Goal: Transaction & Acquisition: Purchase product/service

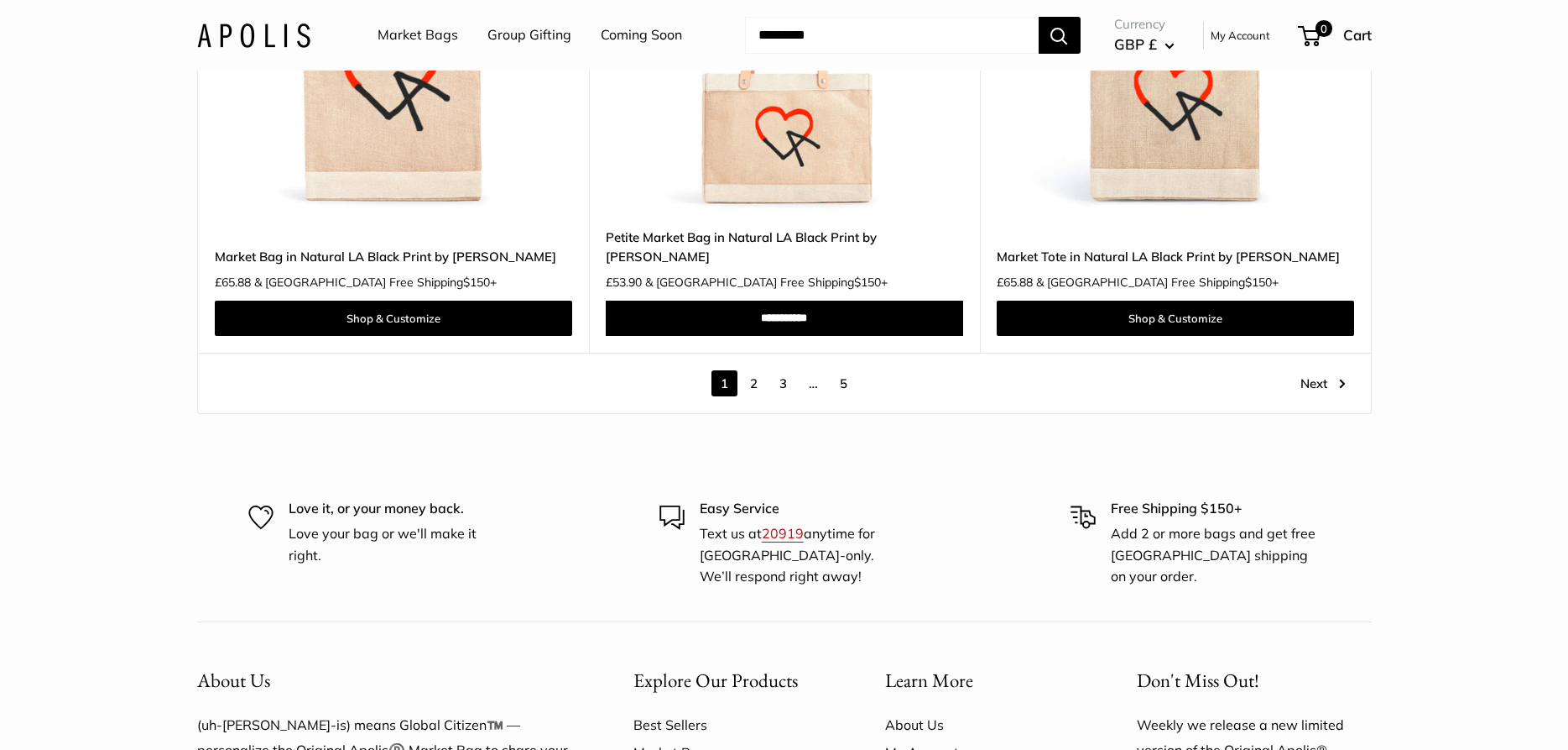
scroll to position [9636, 0]
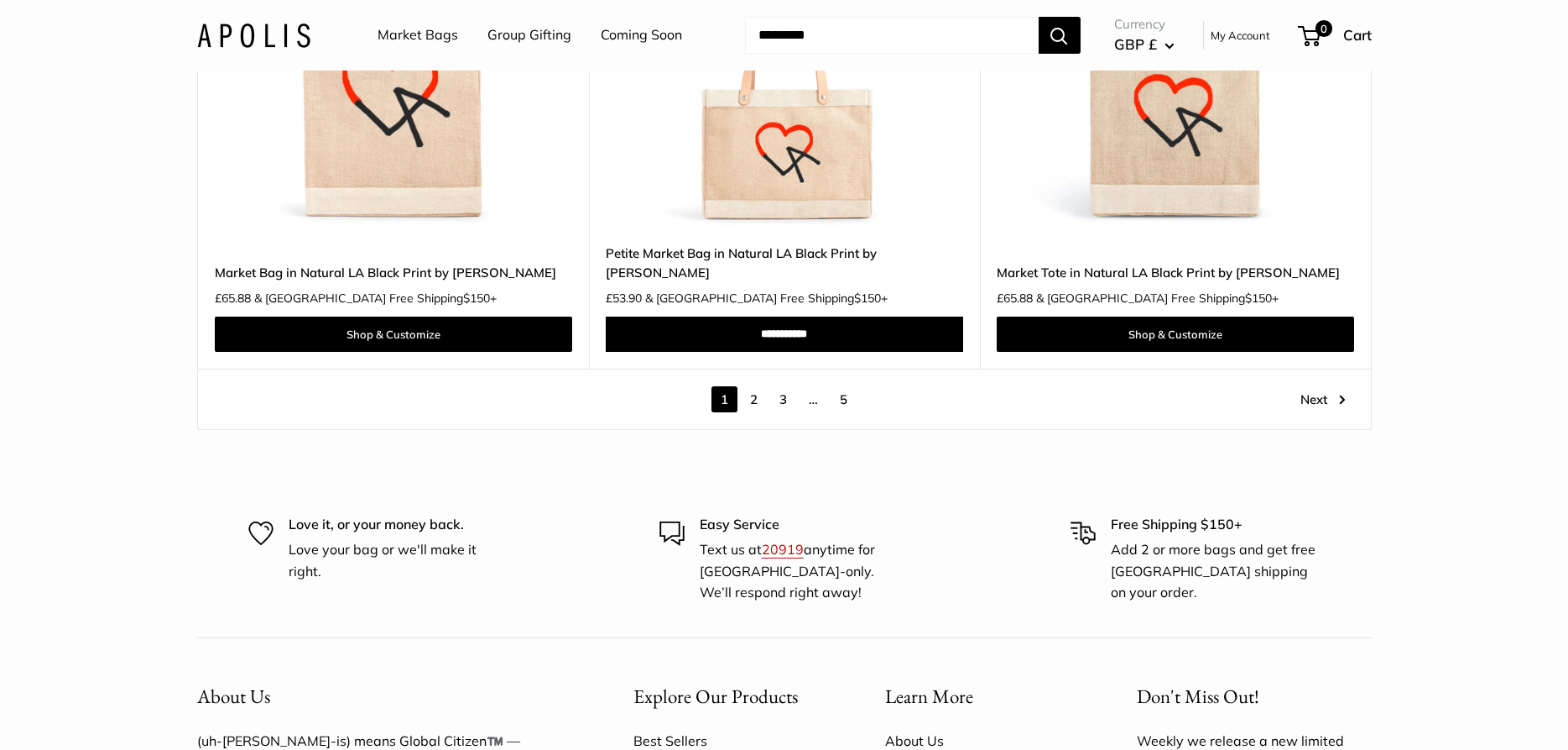
click at [758, 386] on link "2" at bounding box center [754, 399] width 26 height 26
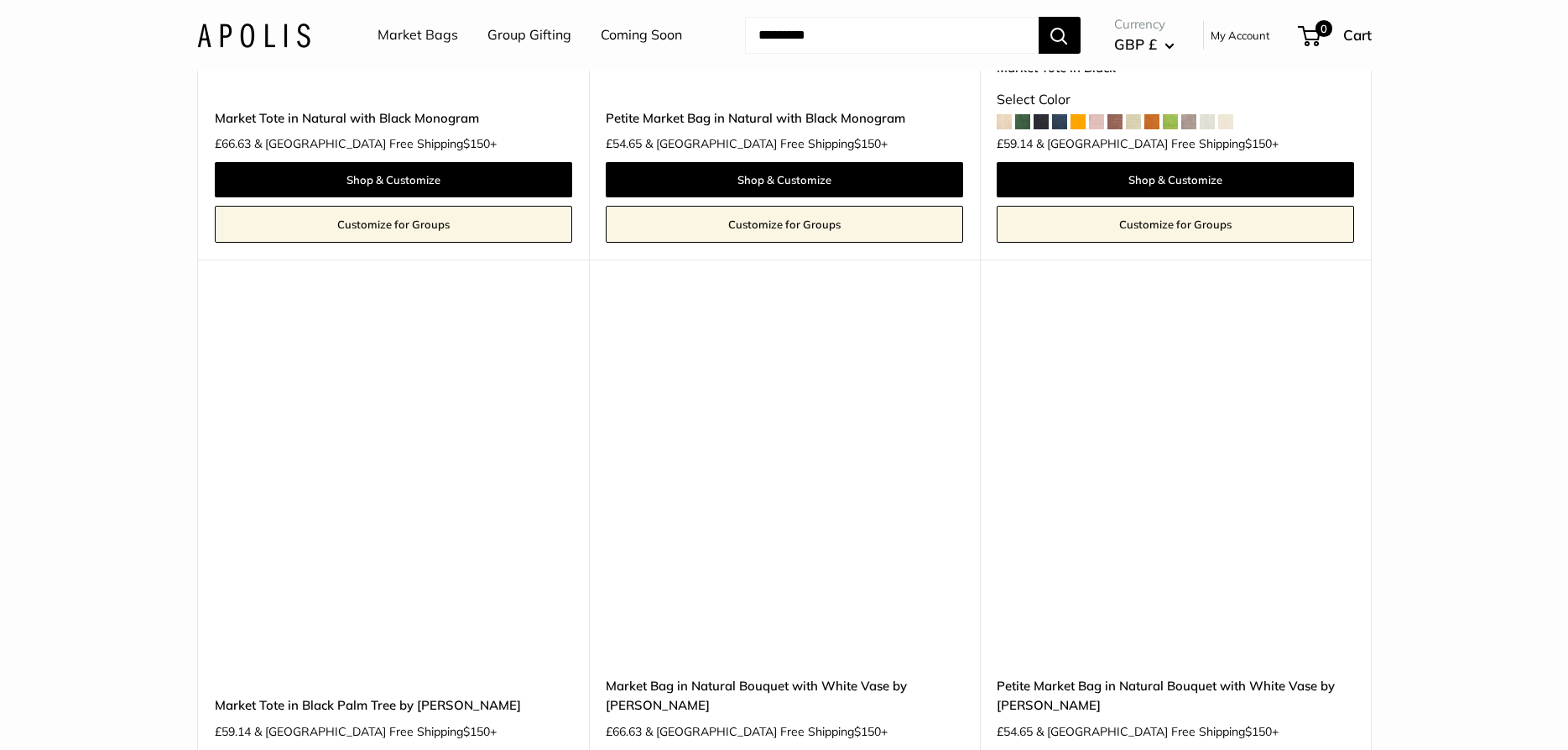
scroll to position [5011, 0]
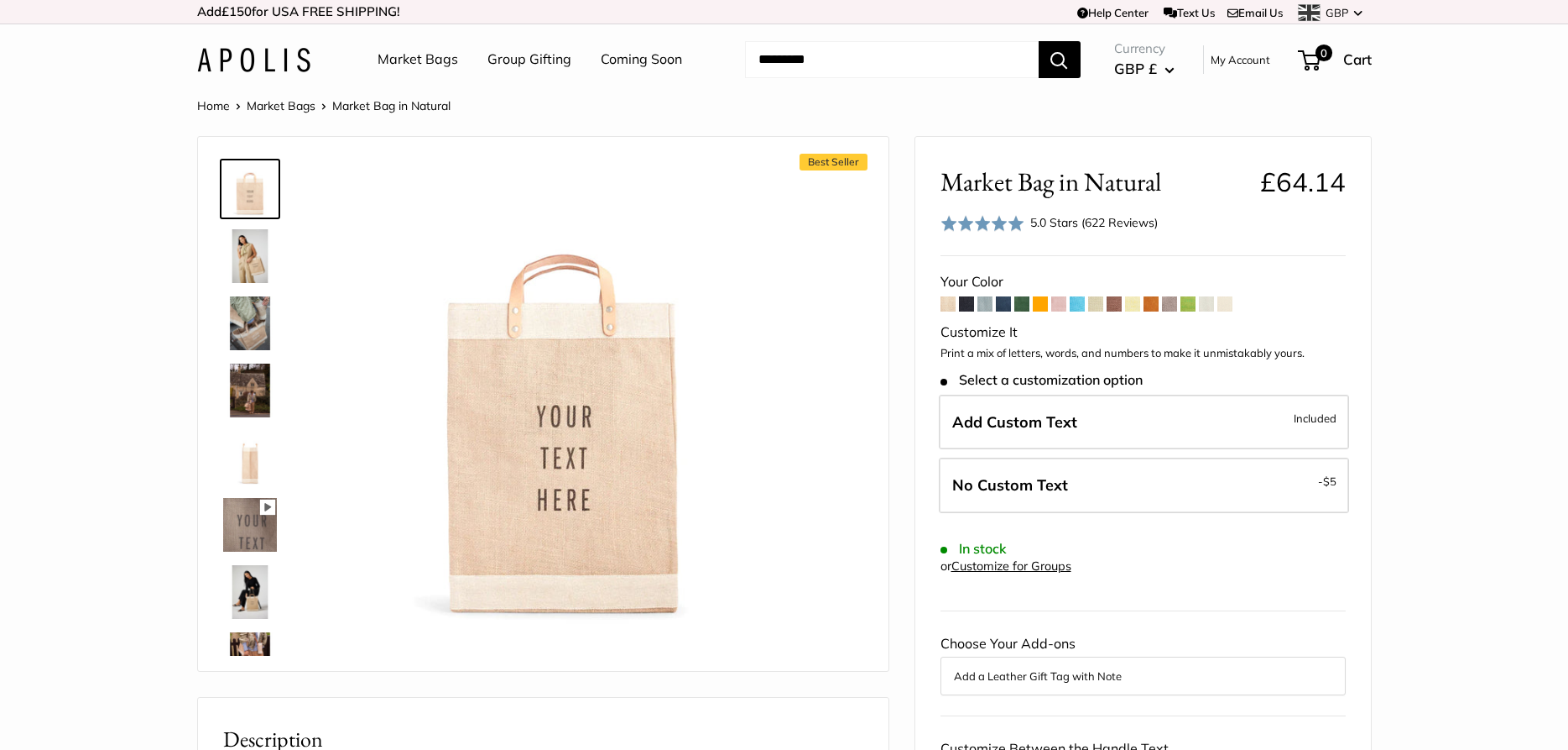
click at [243, 241] on img at bounding box center [250, 256] width 54 height 54
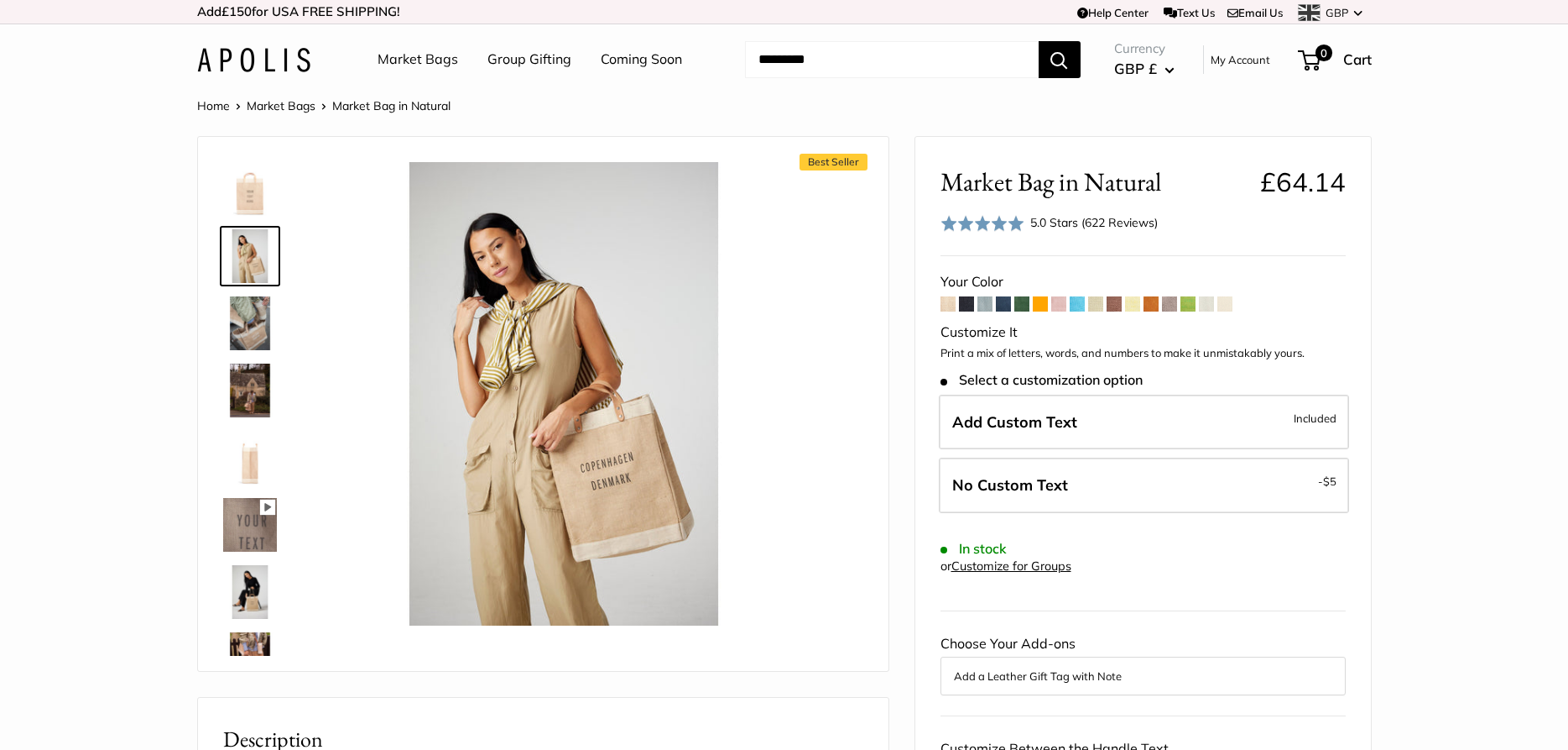
click at [240, 304] on img at bounding box center [250, 323] width 54 height 54
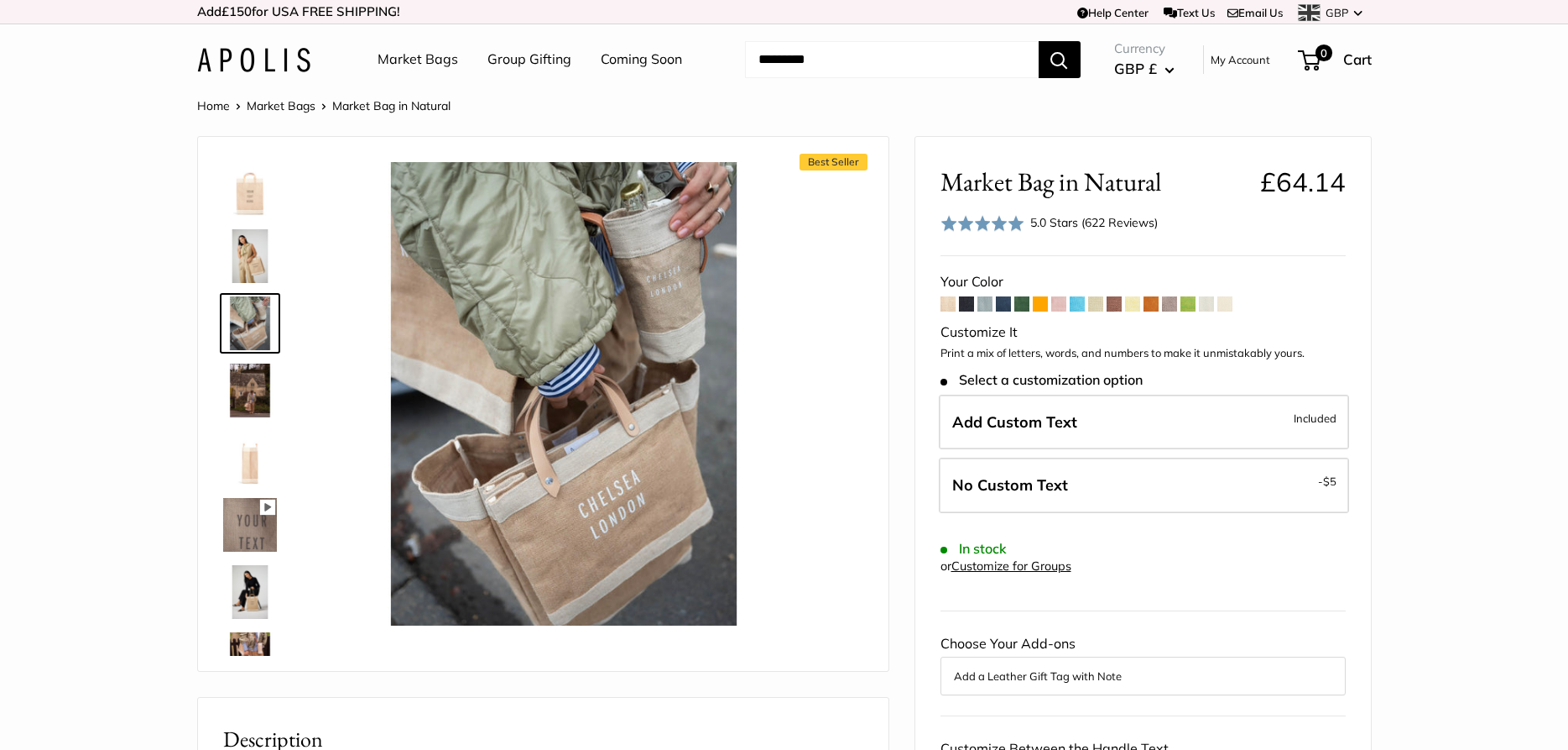
click at [235, 384] on img at bounding box center [250, 389] width 54 height 54
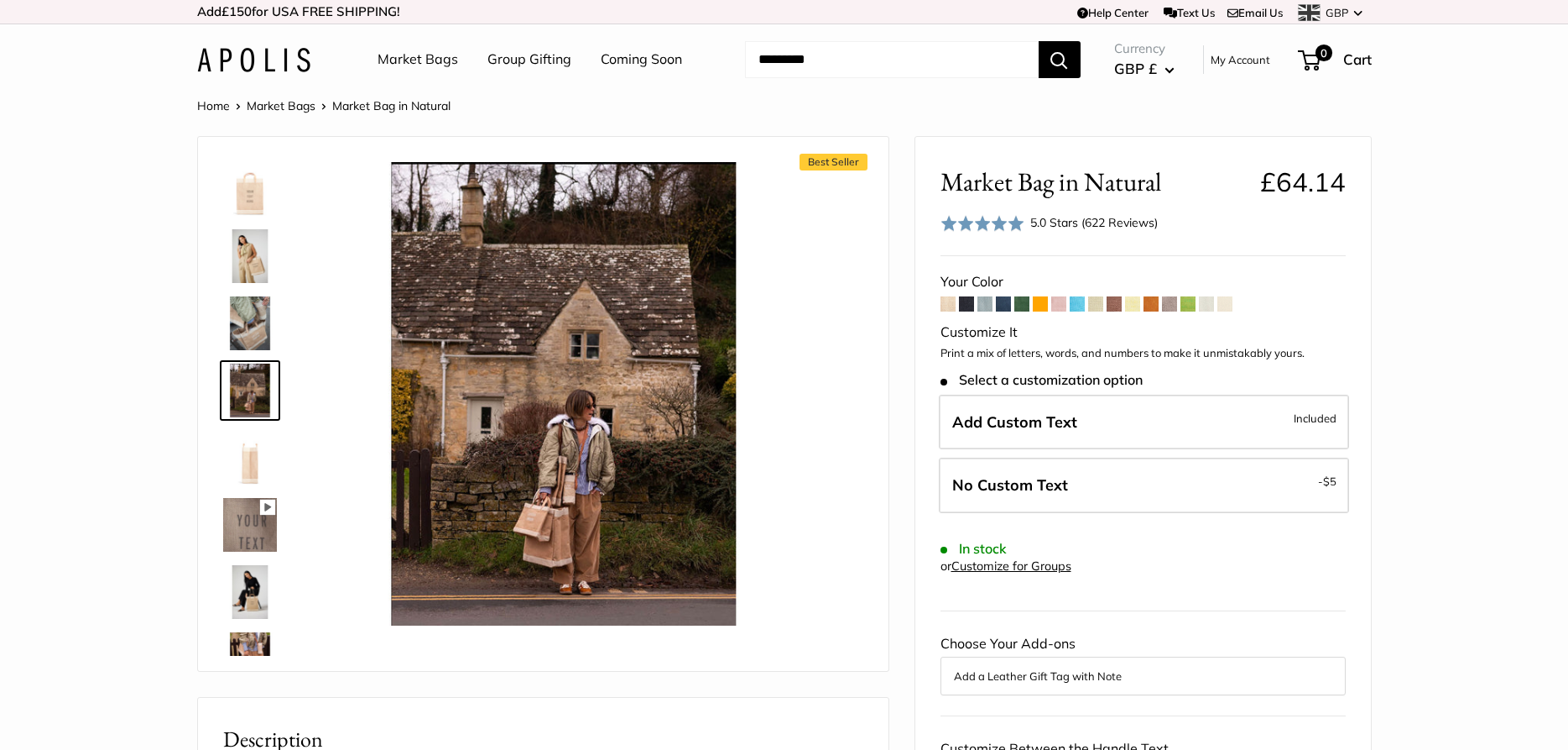
click at [239, 514] on img at bounding box center [250, 524] width 54 height 54
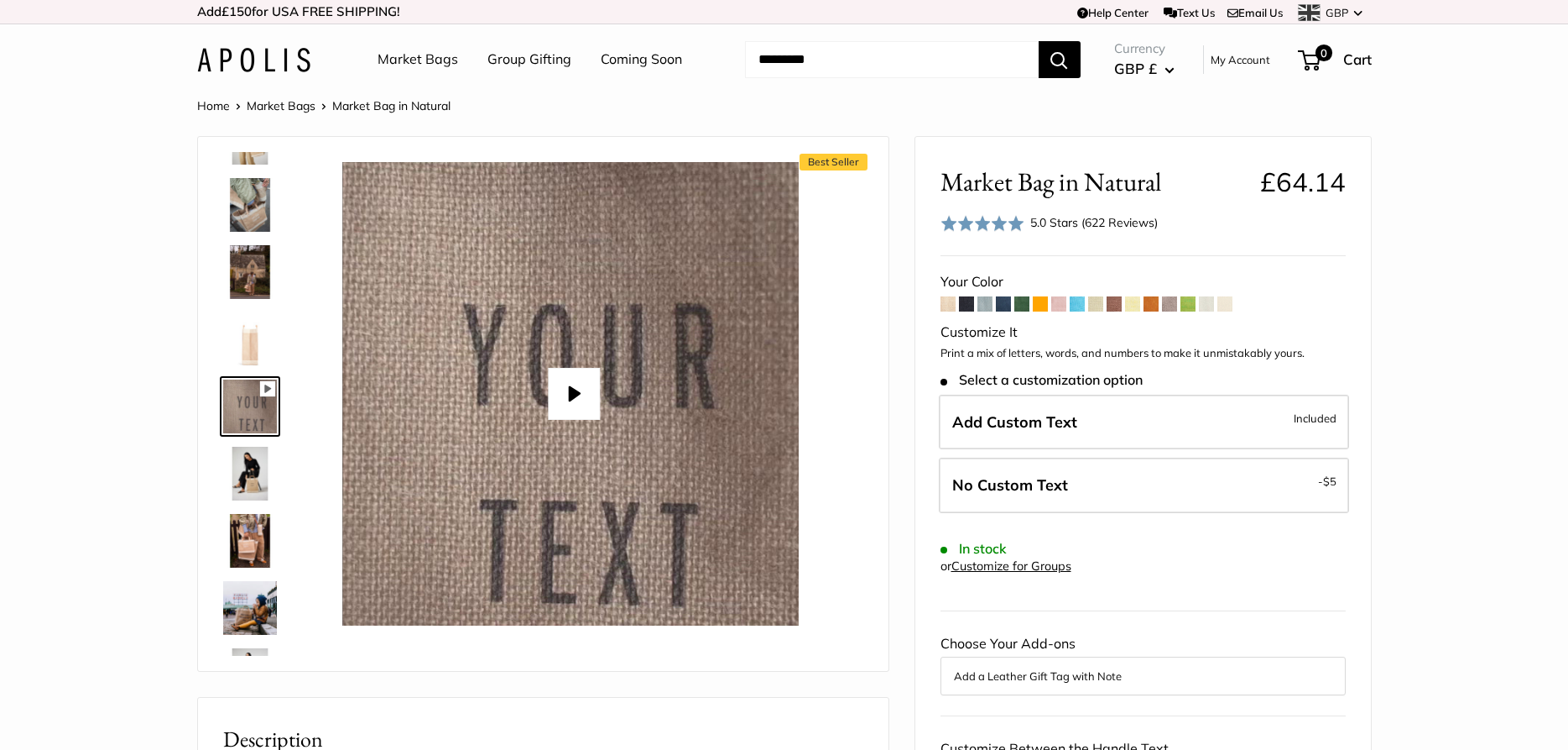
scroll to position [119, 0]
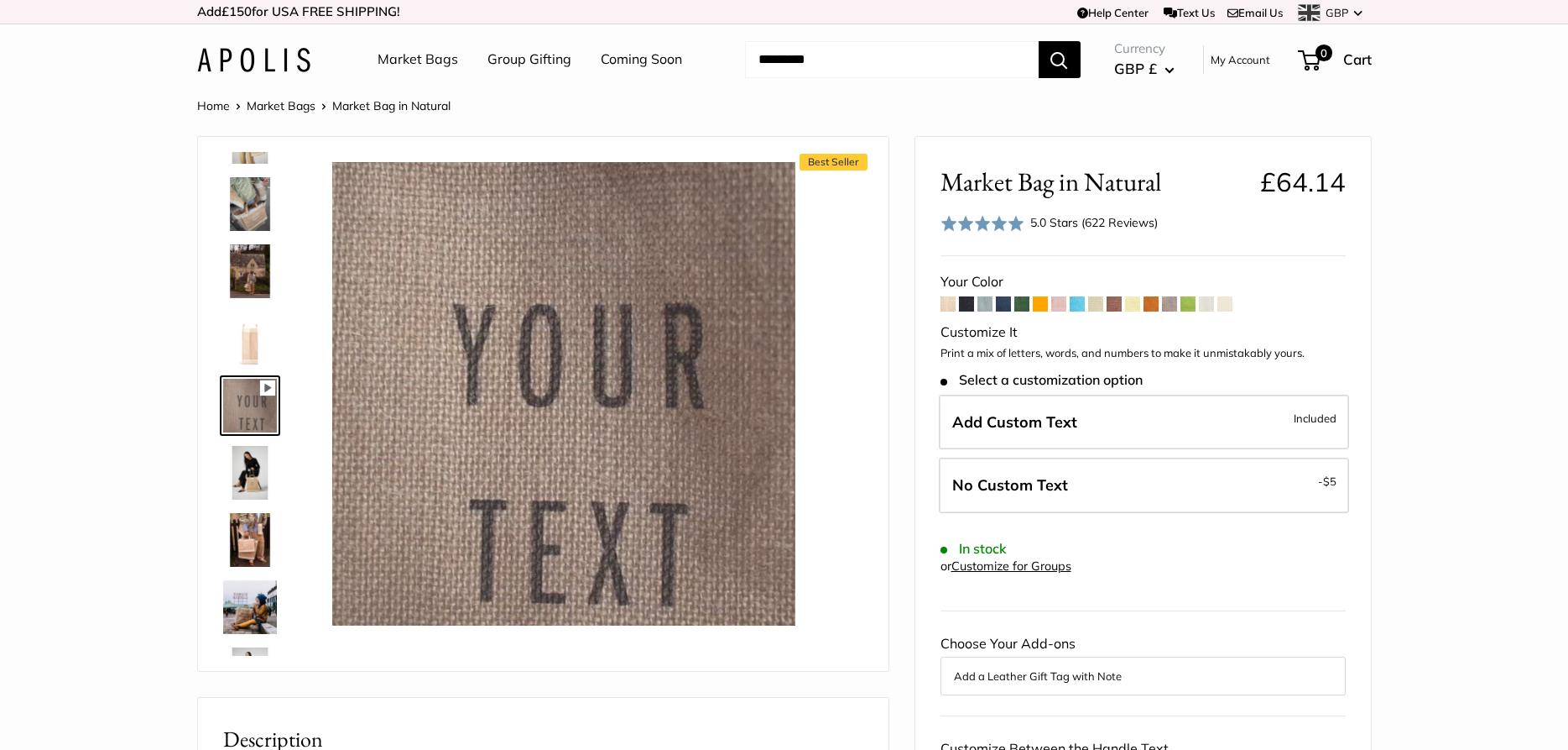
click at [253, 538] on img at bounding box center [250, 539] width 54 height 54
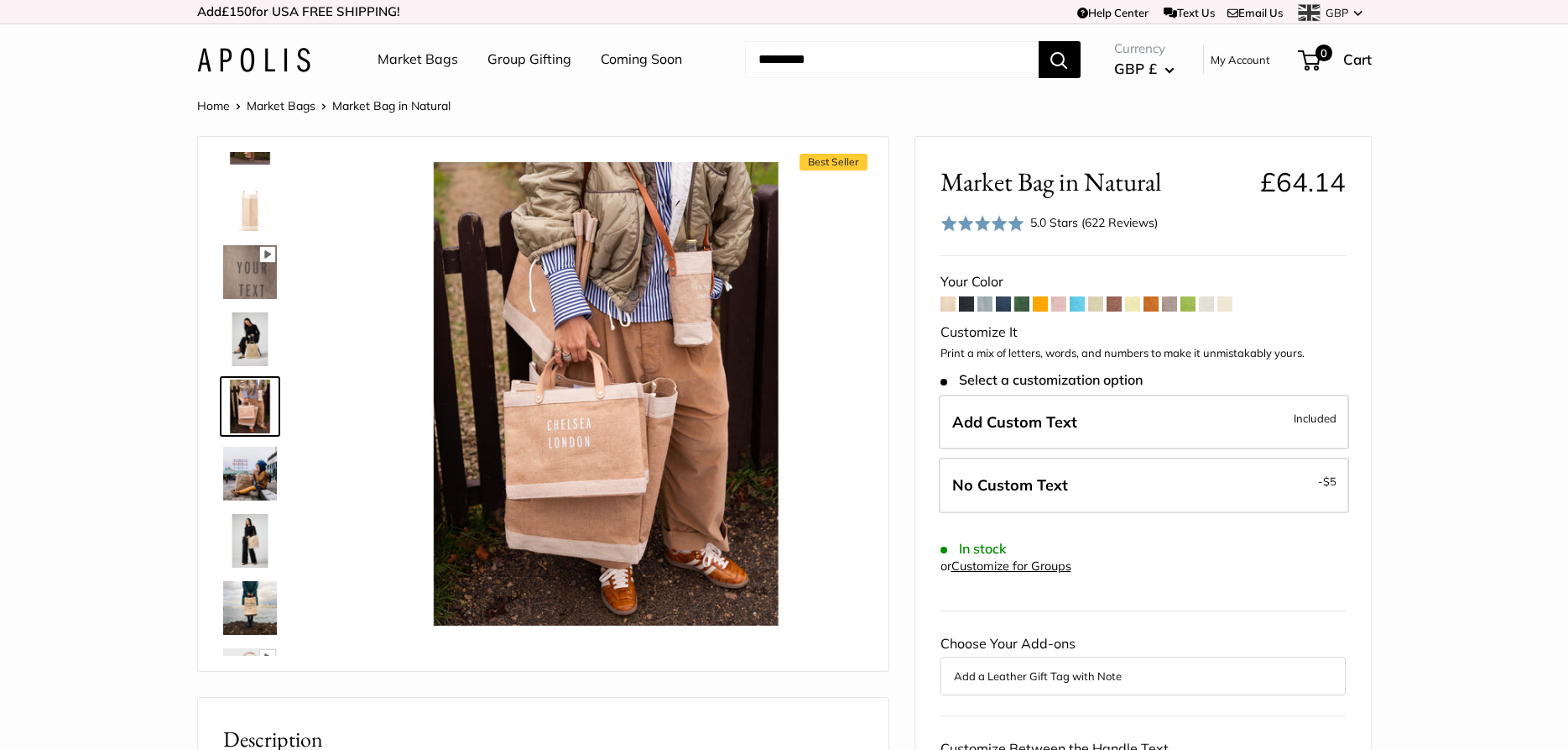
scroll to position [253, 0]
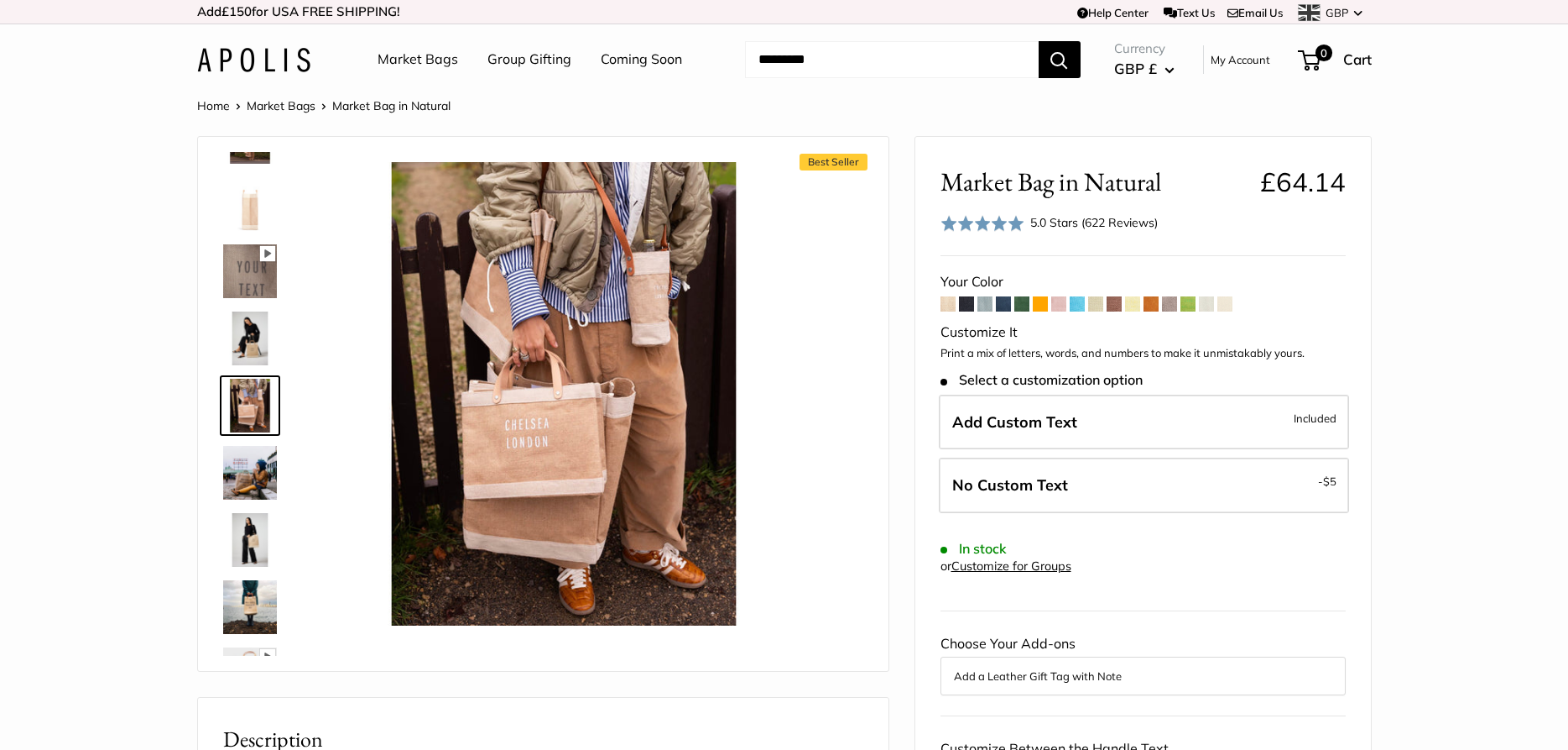
type input "****"
click at [1130, 219] on div "5.0 Stars (622 Reviews)" at bounding box center [1094, 223] width 127 height 19
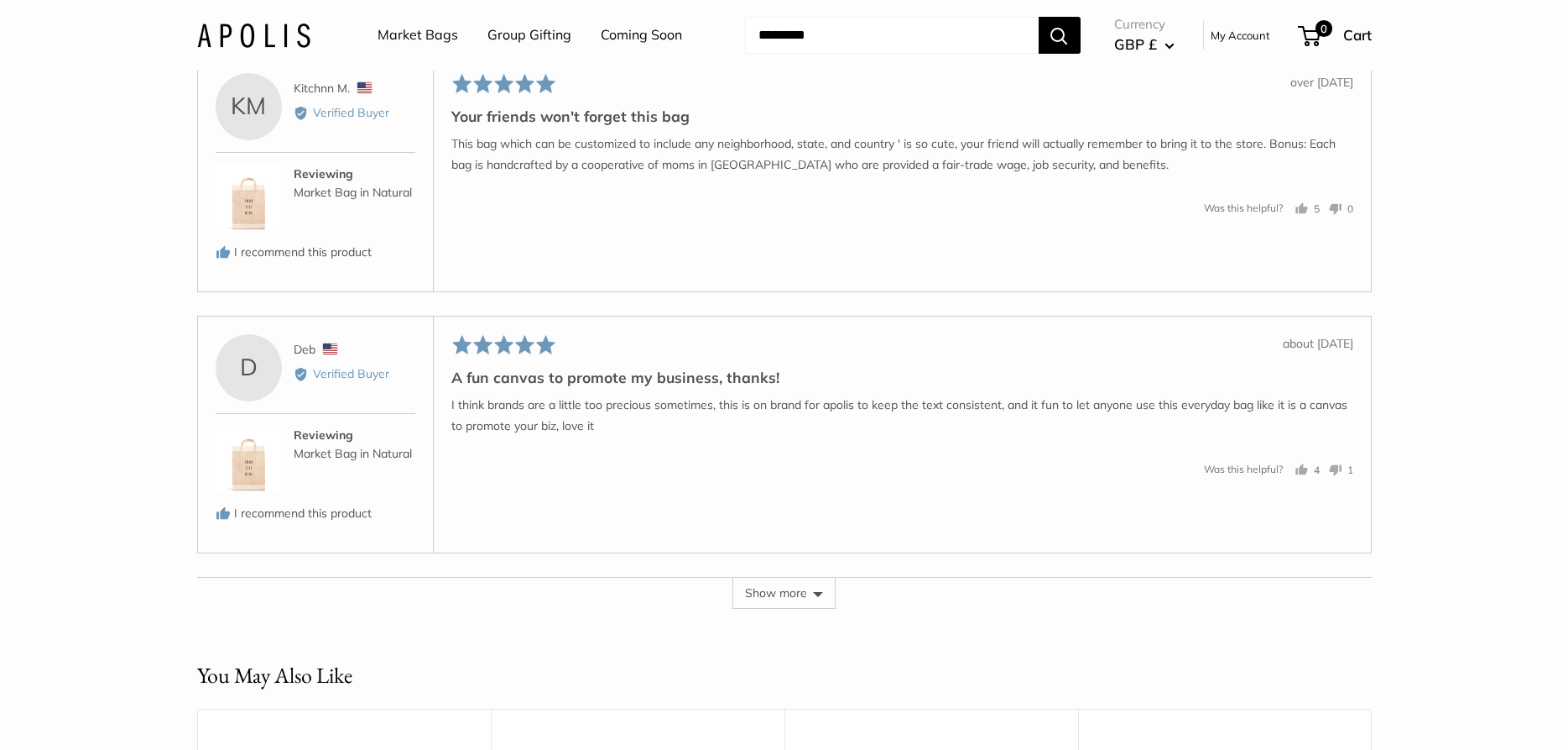
scroll to position [4022, 0]
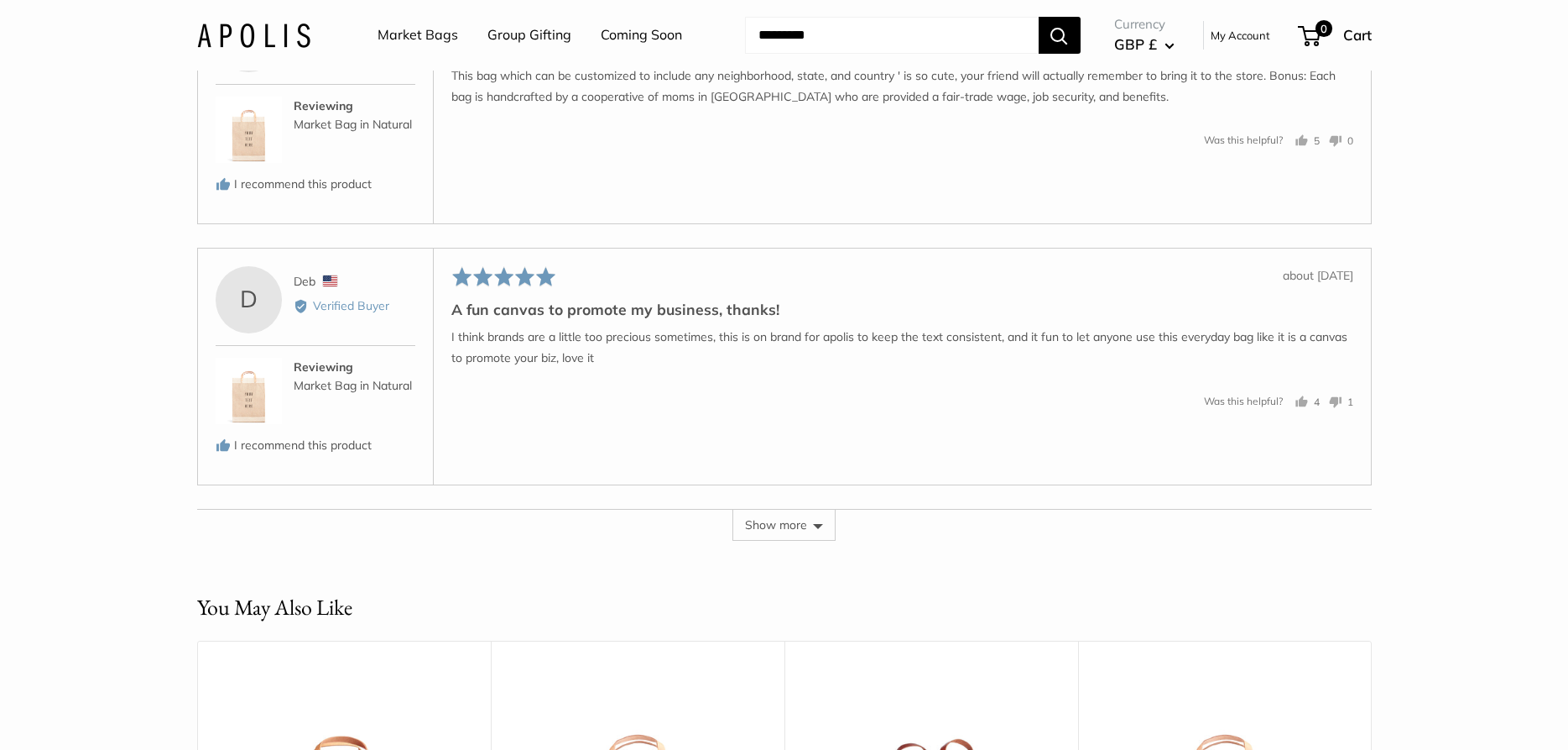
click at [763, 541] on button "Show more" at bounding box center [784, 525] width 103 height 32
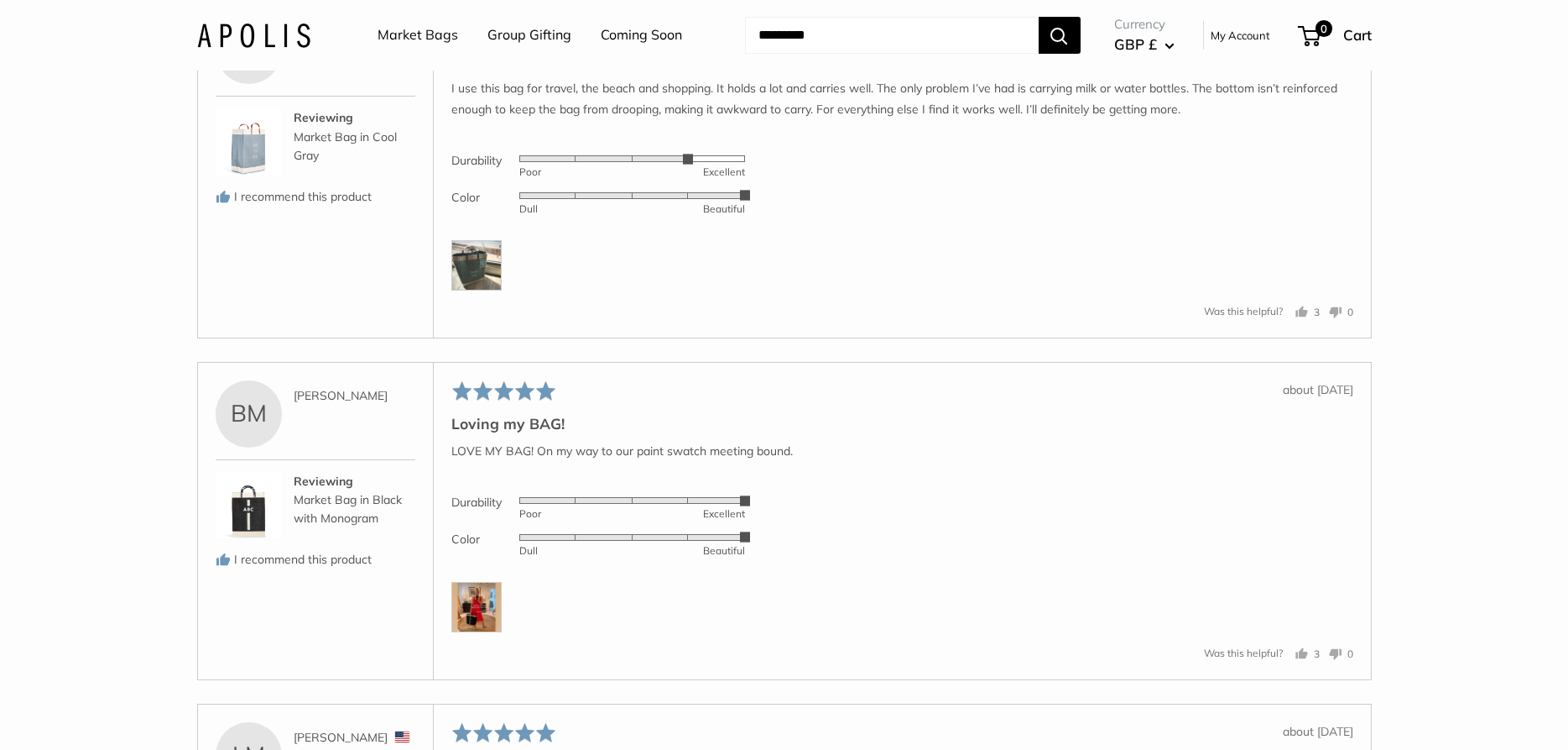
scroll to position [4878, 0]
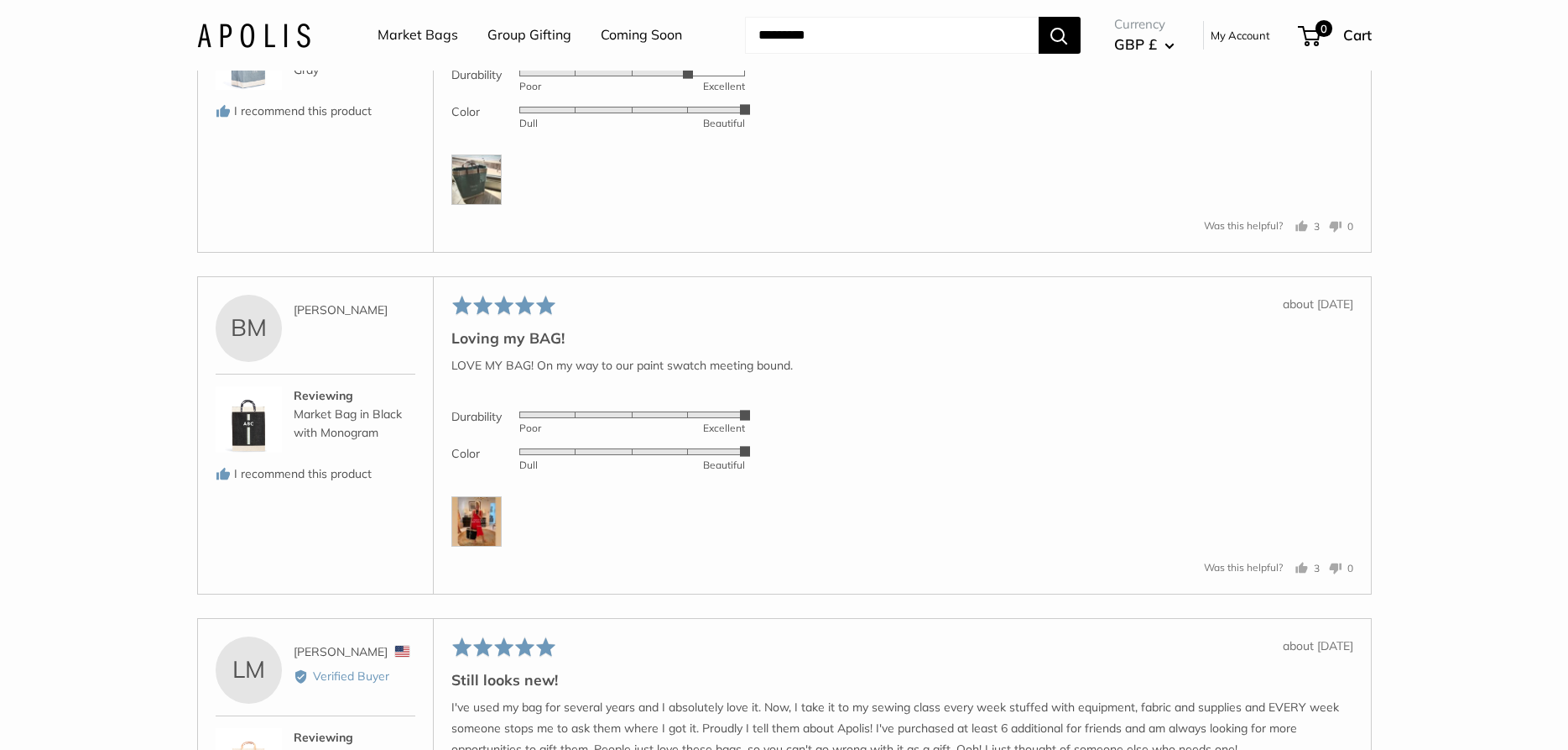
click at [462, 546] on img at bounding box center [476, 520] width 50 height 50
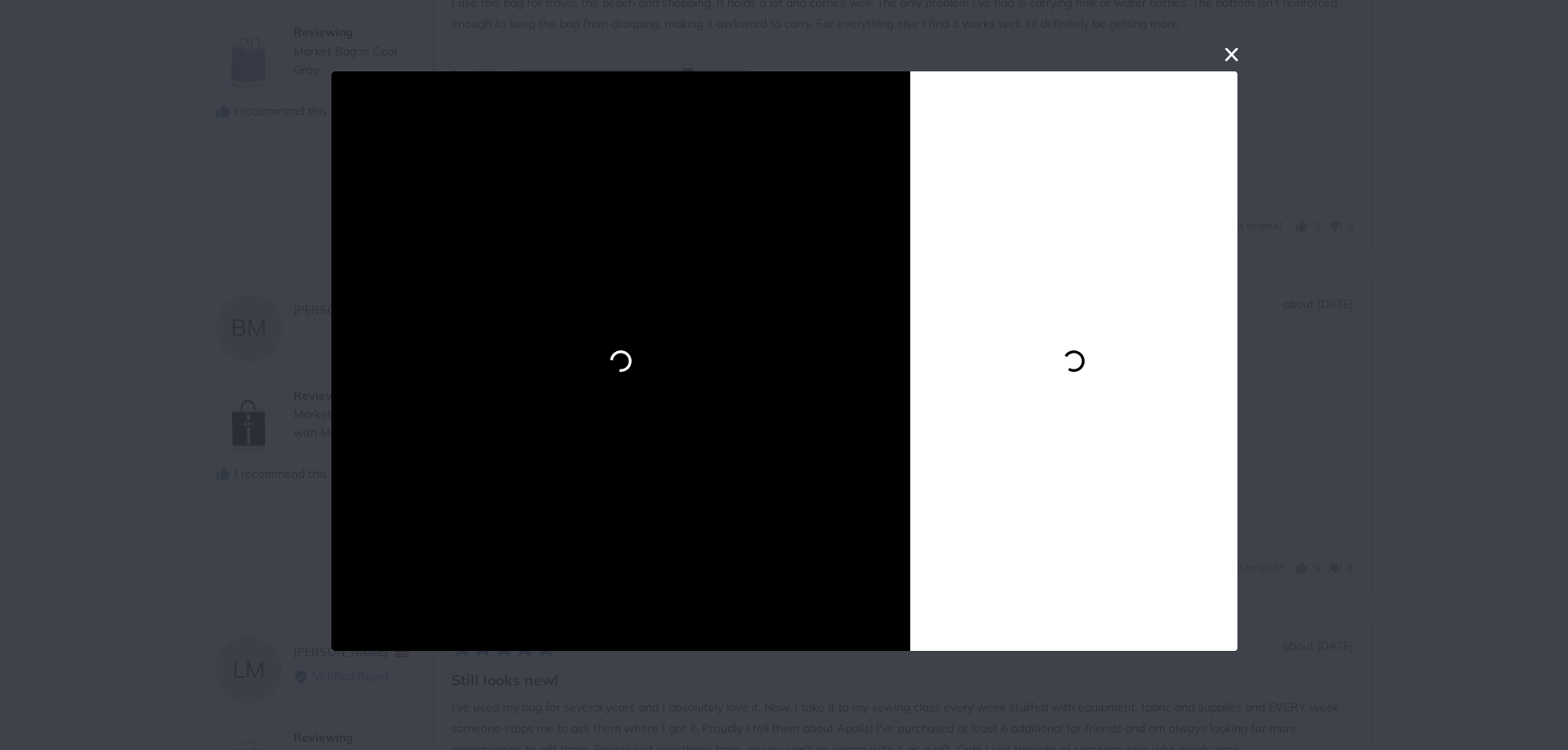
scroll to position [253, 0]
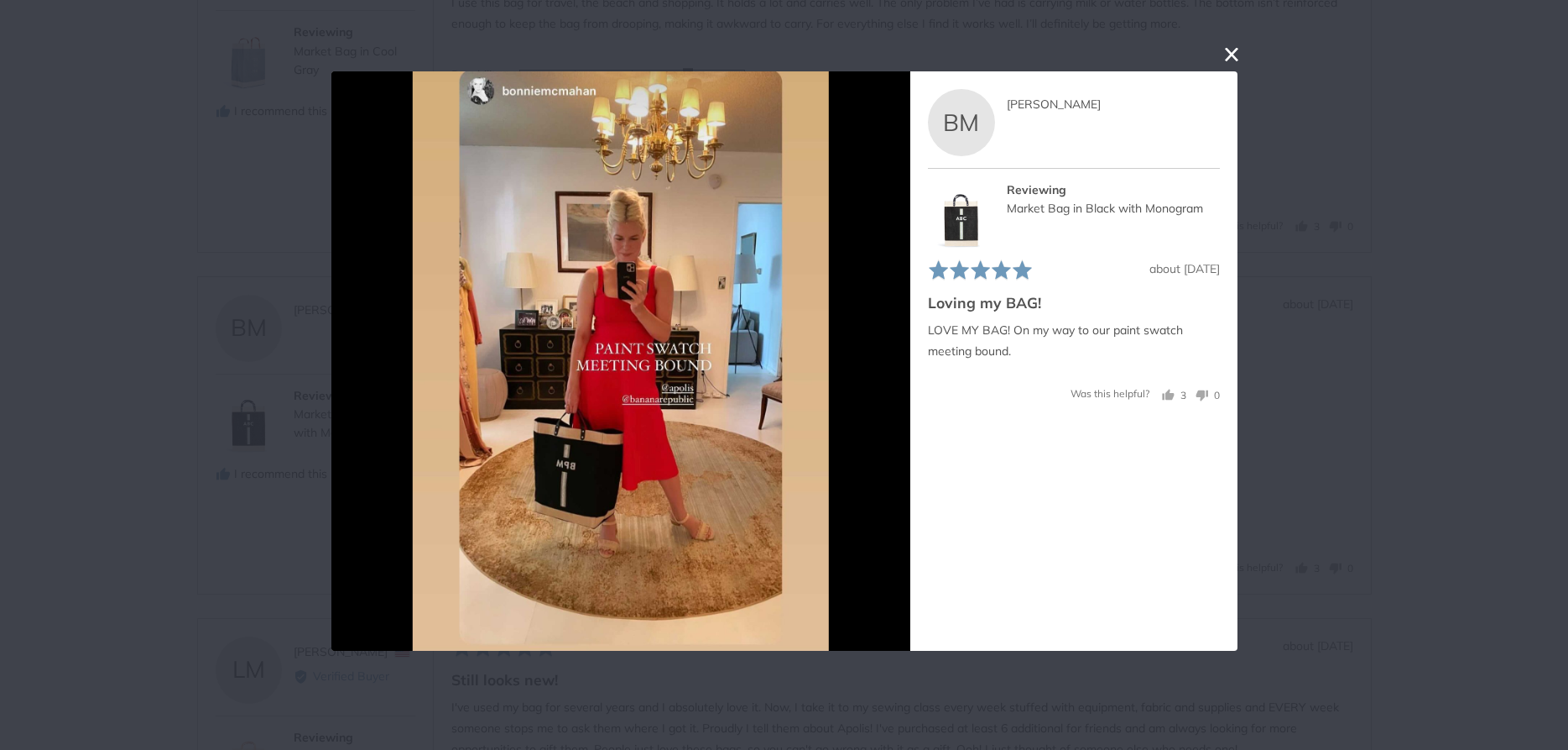
click at [1226, 52] on button "close this modal window" at bounding box center [1231, 54] width 20 height 20
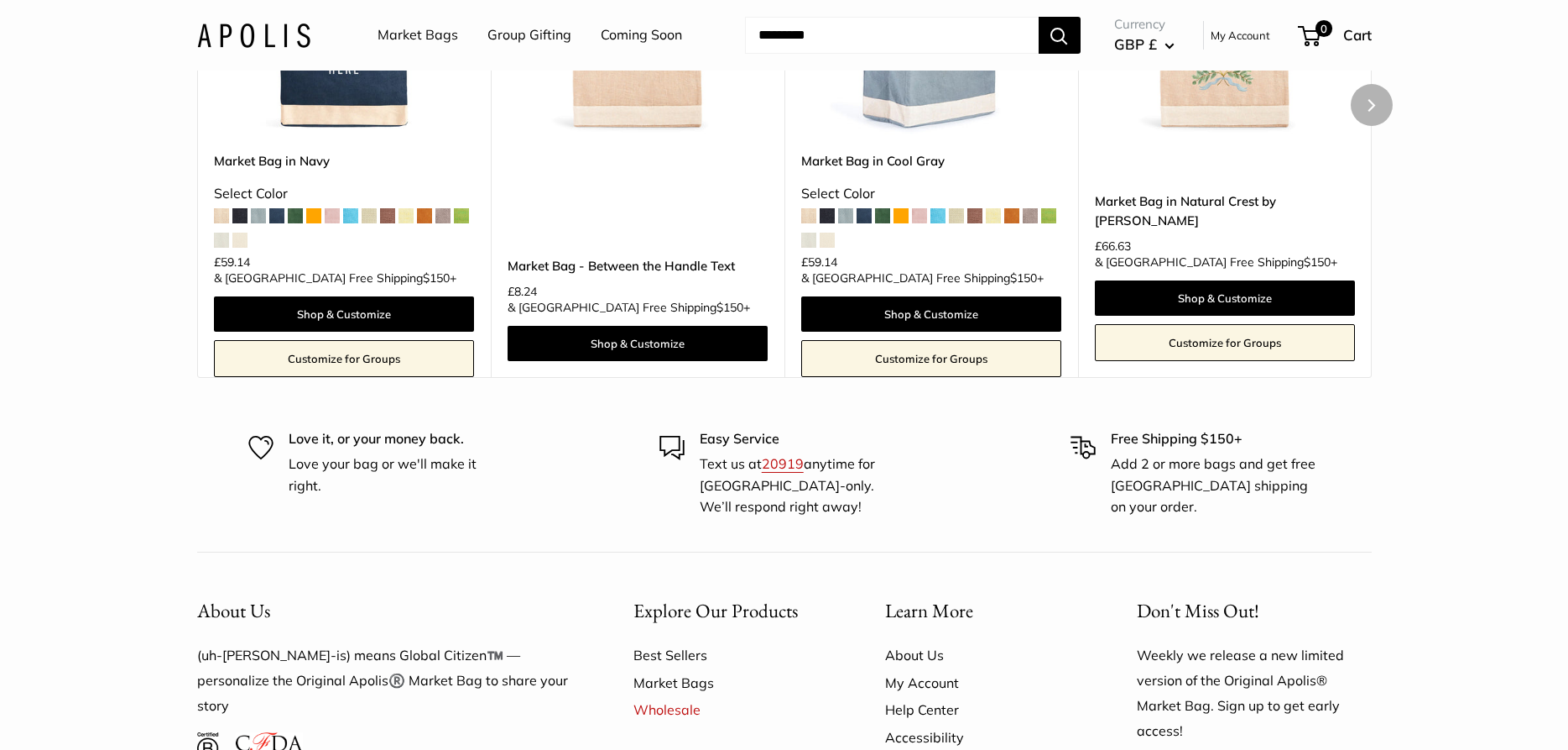
scroll to position [6505, 0]
